Goal: Information Seeking & Learning: Learn about a topic

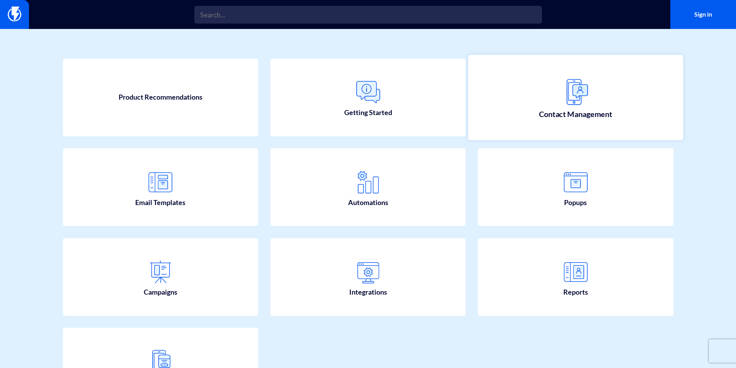
scroll to position [39, 0]
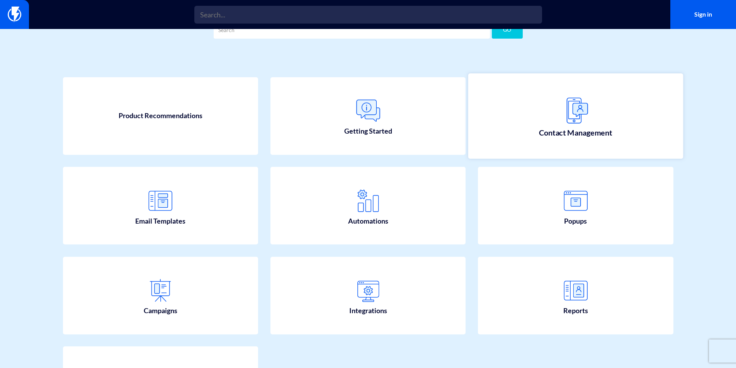
click at [575, 100] on img at bounding box center [576, 111] width 34 height 34
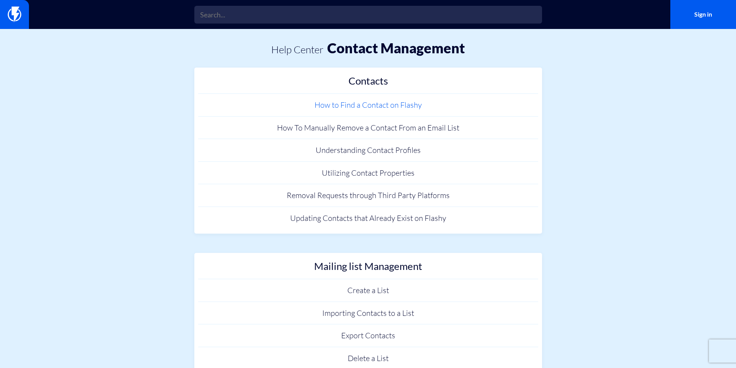
click at [376, 106] on link "How to Find a Contact on Flashy" at bounding box center [368, 105] width 340 height 23
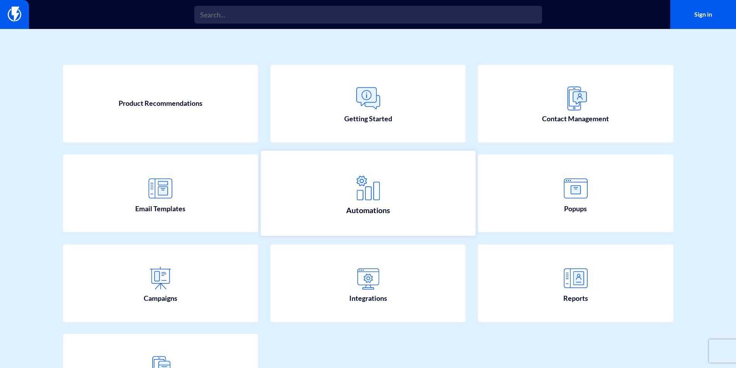
scroll to position [39, 0]
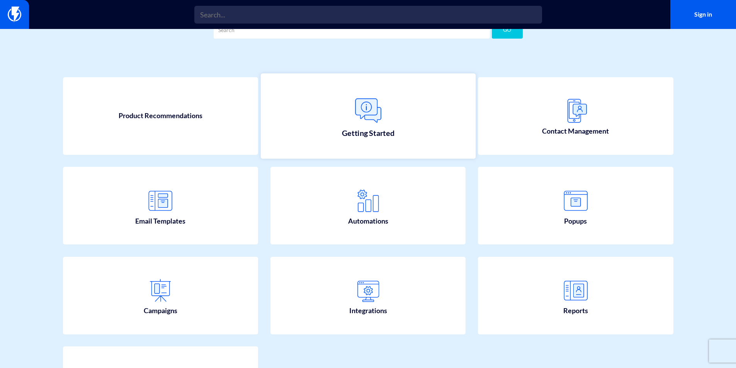
click at [363, 135] on span "Getting Started" at bounding box center [368, 133] width 53 height 11
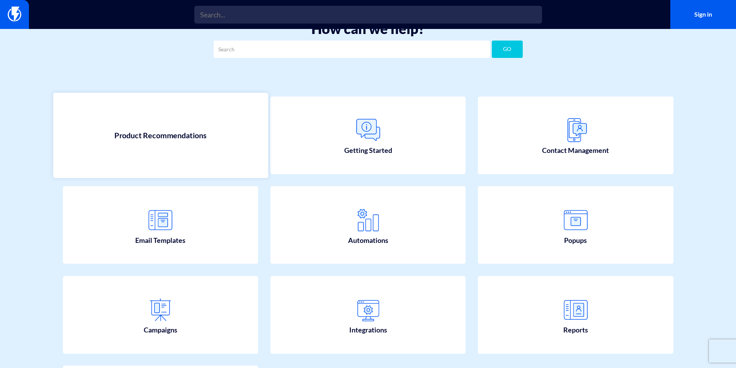
scroll to position [0, 0]
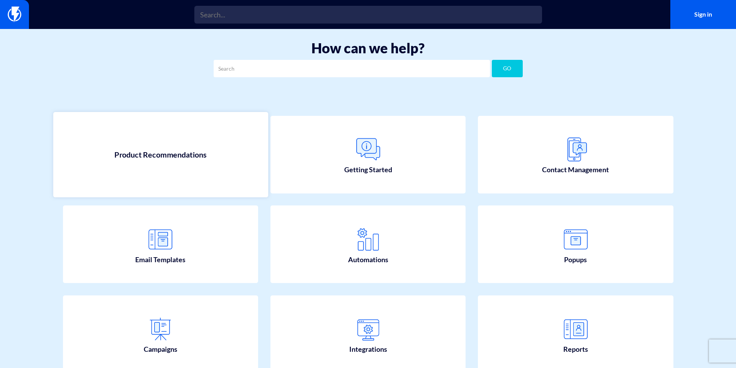
click at [213, 164] on link "Product Recommendations" at bounding box center [160, 154] width 215 height 85
click at [410, 68] on input "text" at bounding box center [352, 68] width 276 height 17
